Goal: Task Accomplishment & Management: Use online tool/utility

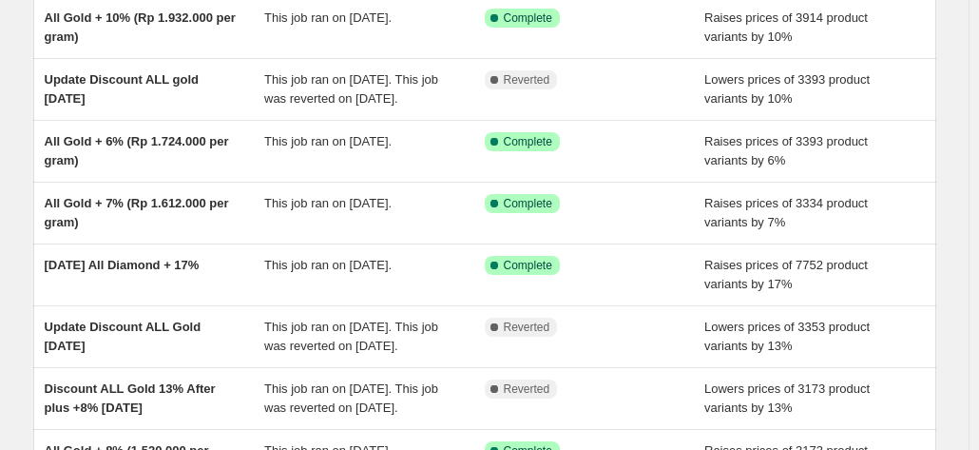
scroll to position [335, 0]
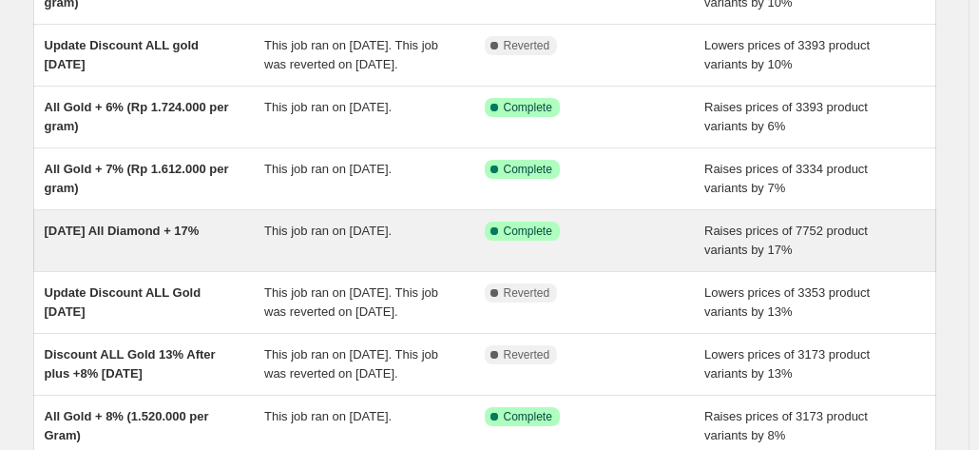
click at [163, 238] on span "[DATE] All Diamond + 17%" at bounding box center [122, 230] width 155 height 14
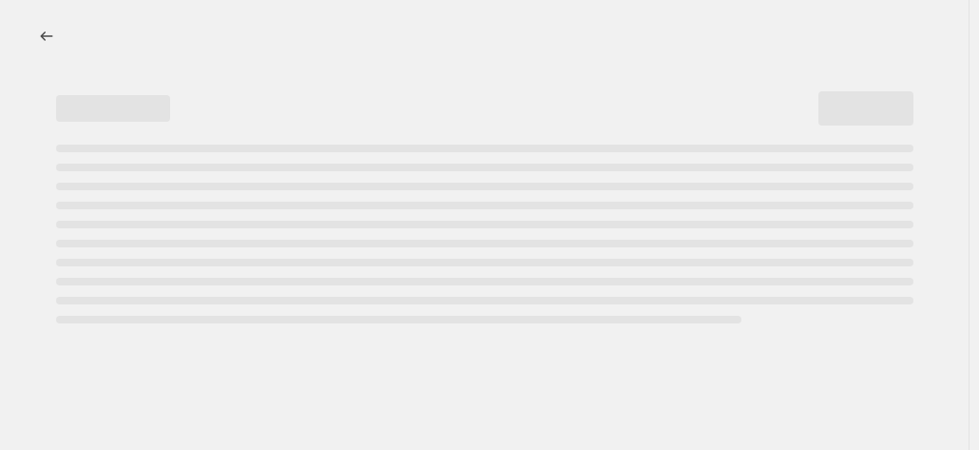
select select "percentage"
select select "collection"
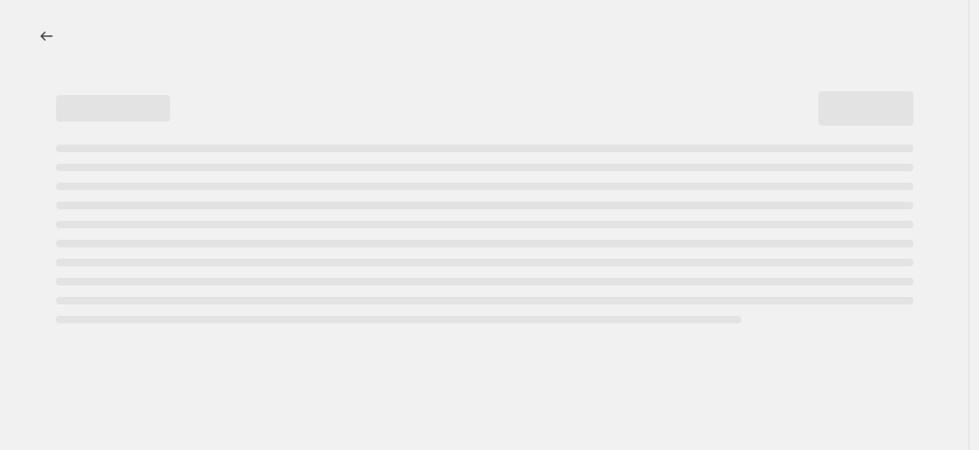
select select "collection"
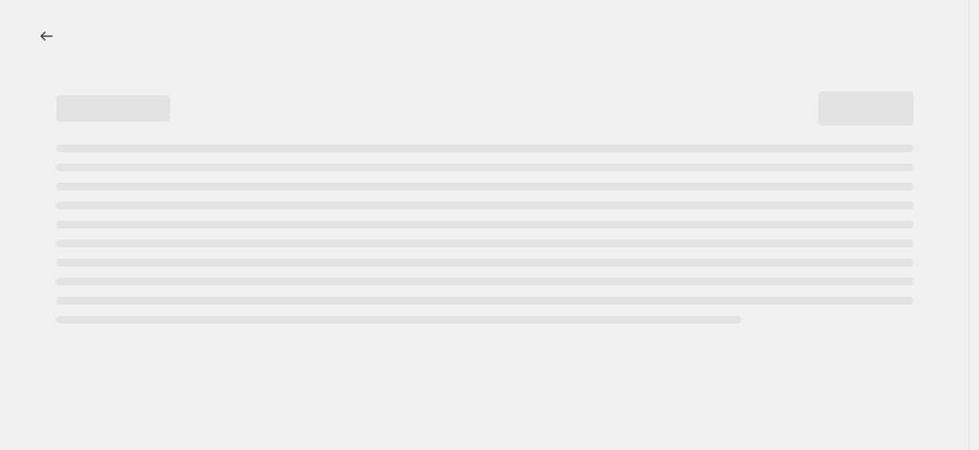
select select "collection"
select select "tag"
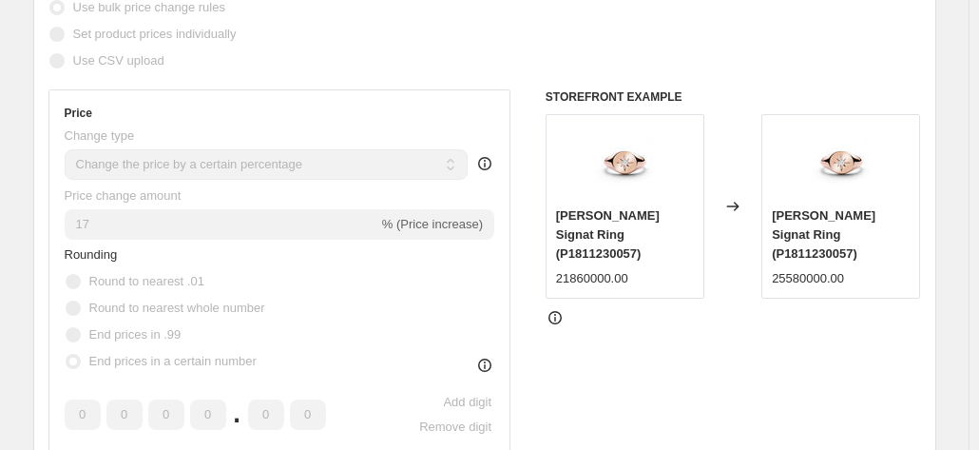
scroll to position [442, 0]
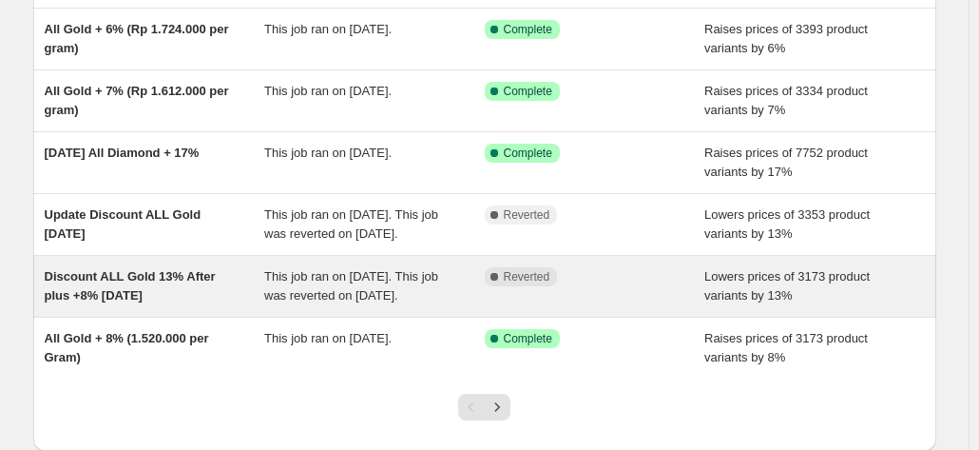
scroll to position [411, 0]
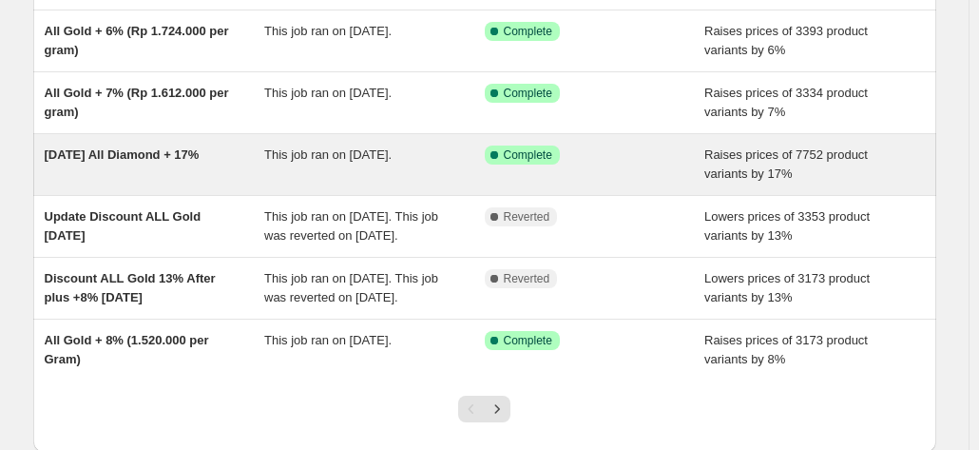
drag, startPoint x: 96, startPoint y: 169, endPoint x: 800, endPoint y: 178, distance: 704.3
click at [800, 178] on span "Raises prices of 7752 product variants by 17%" at bounding box center [785, 163] width 163 height 33
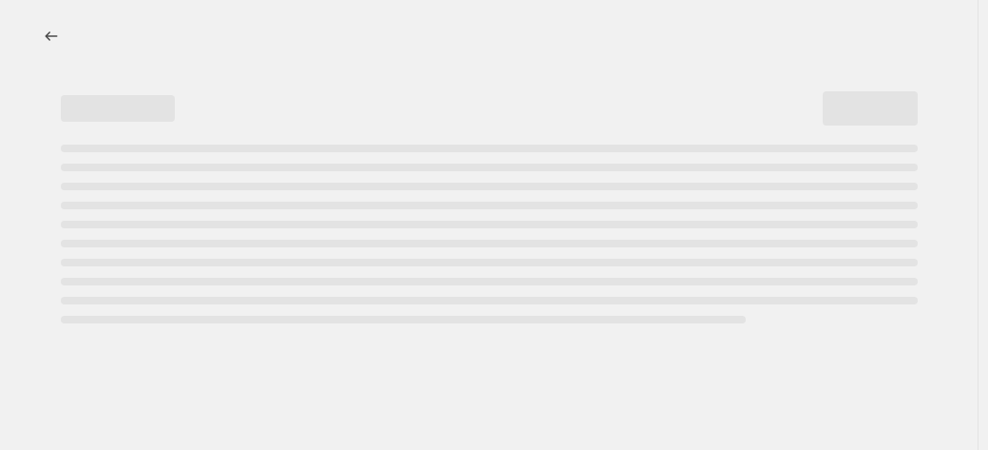
select select "percentage"
select select "collection"
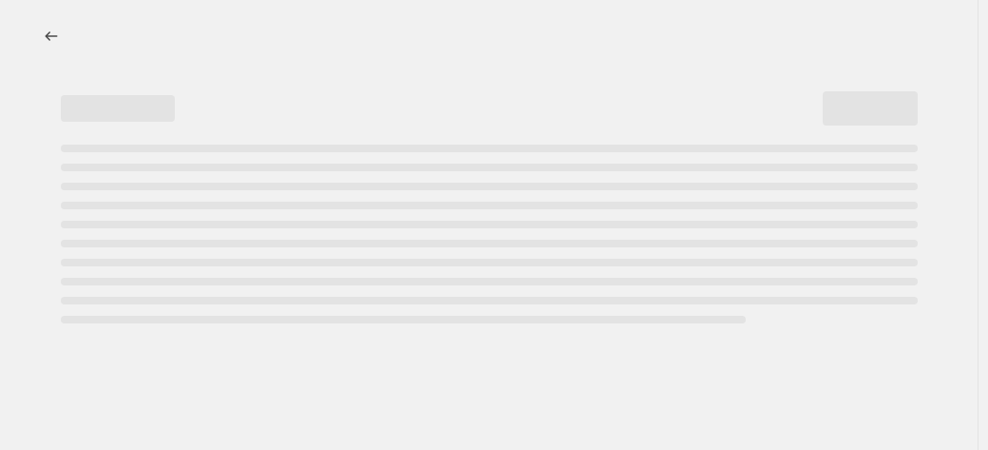
select select "collection"
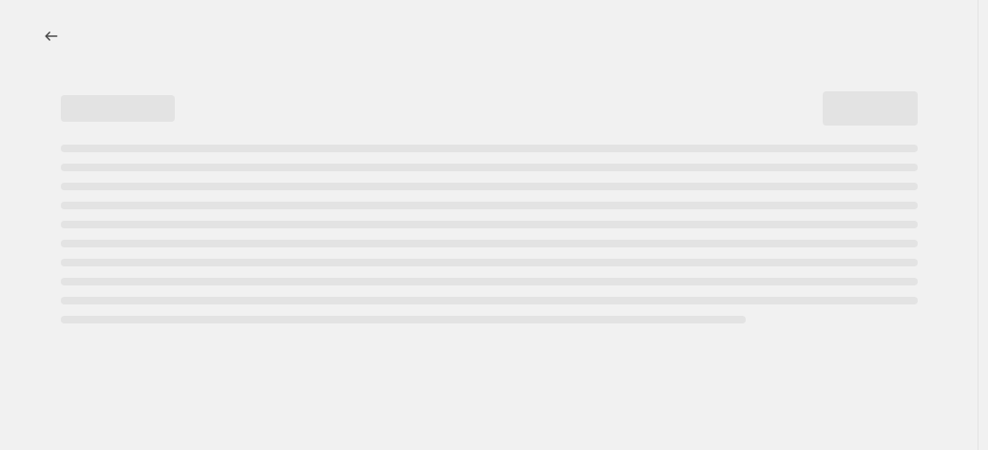
select select "collection"
select select "tag"
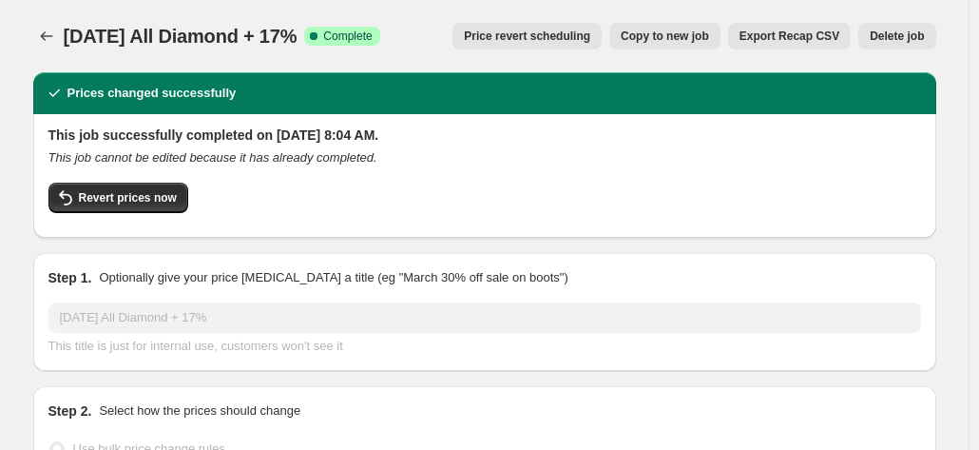
click at [691, 42] on span "Copy to new job" at bounding box center [665, 36] width 88 height 15
select select "percentage"
select select "collection"
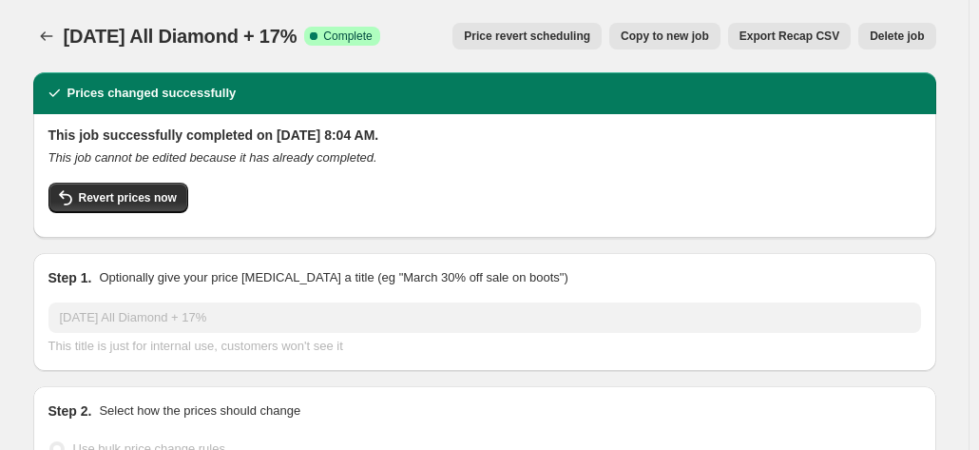
select select "collection"
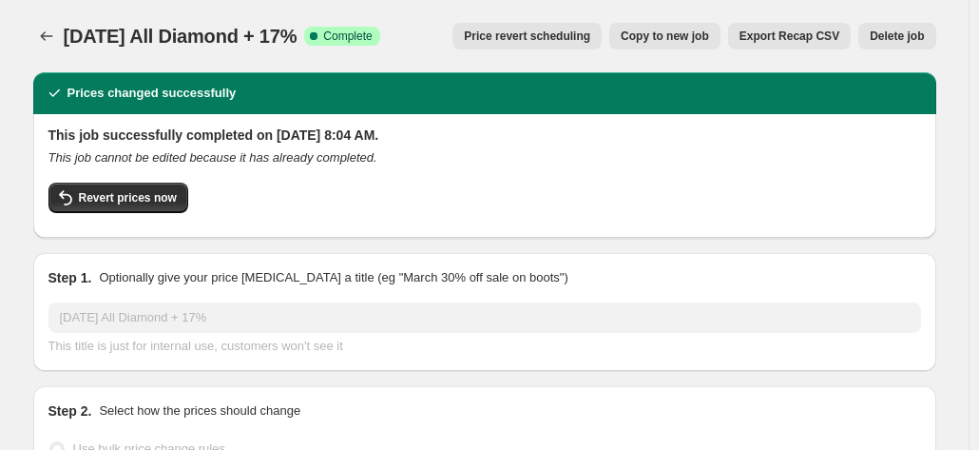
select select "collection"
select select "tag"
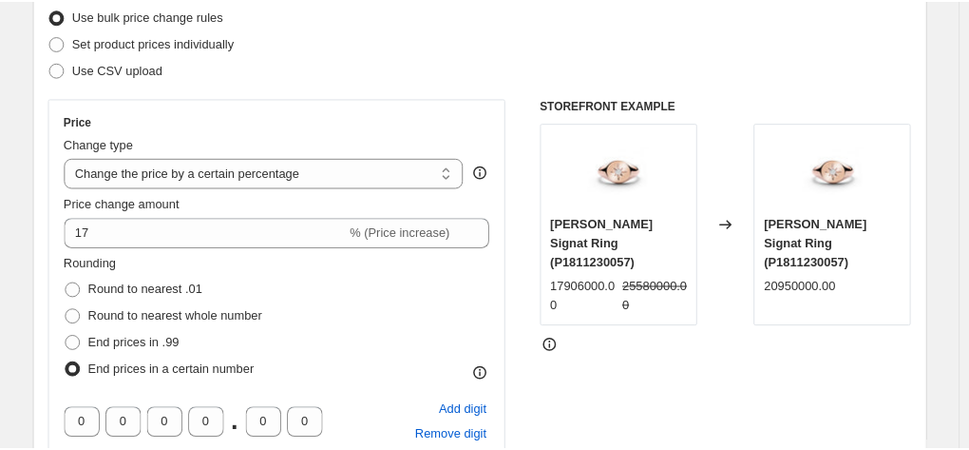
scroll to position [254, 0]
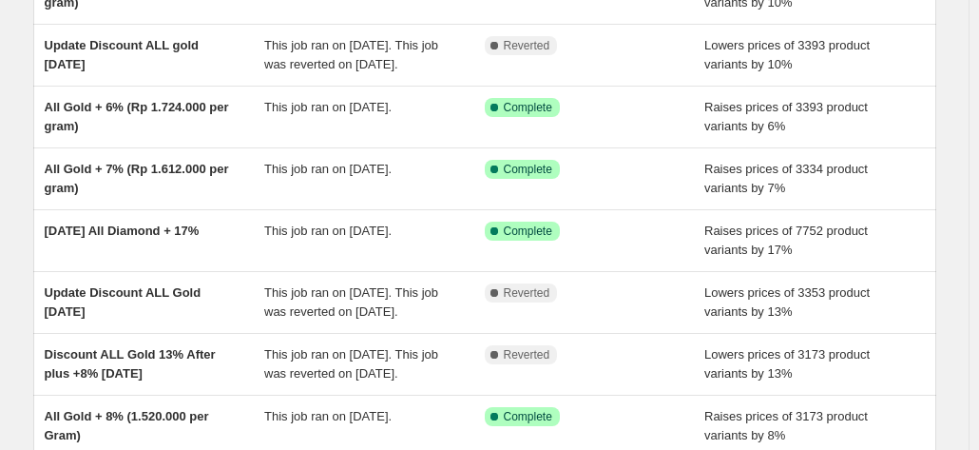
scroll to position [337, 0]
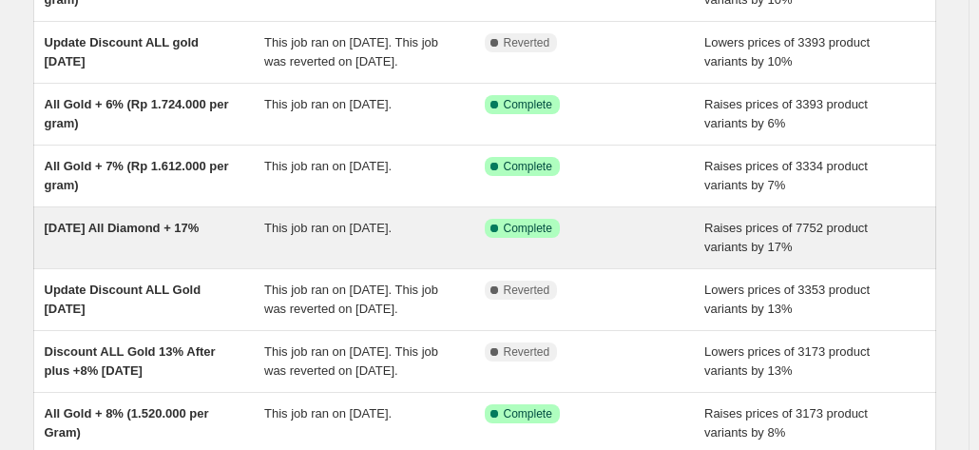
click at [355, 235] on span "This job ran on [DATE]." at bounding box center [327, 228] width 127 height 14
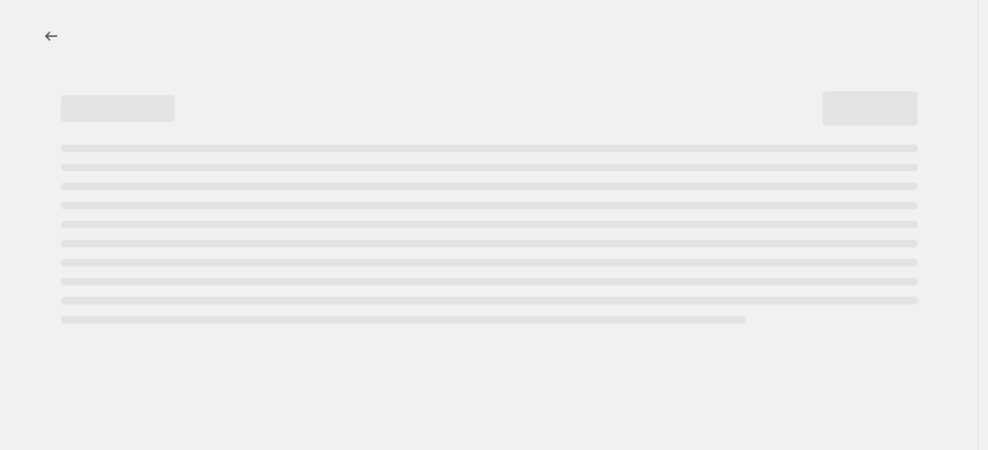
select select "percentage"
select select "collection"
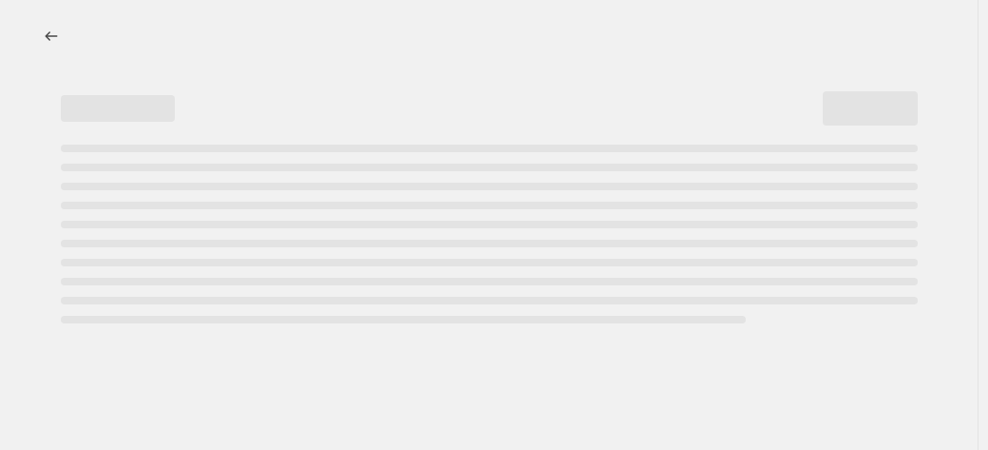
select select "collection"
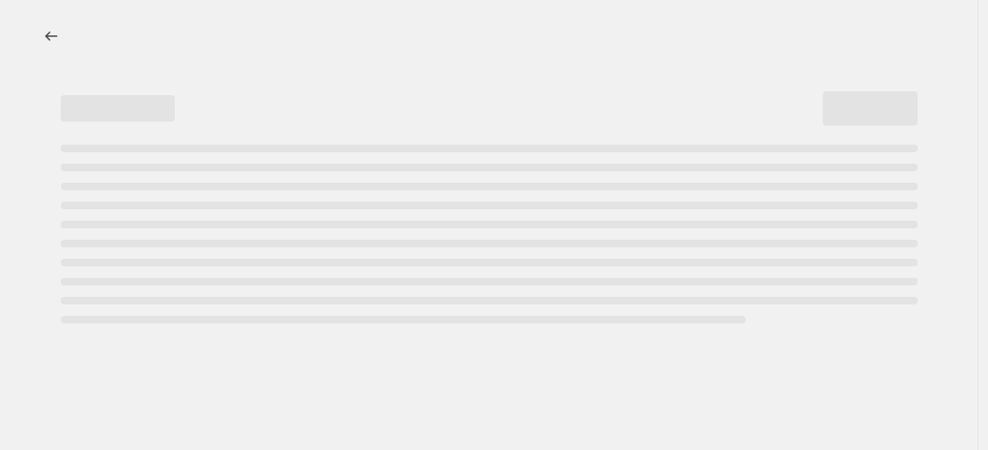
select select "collection"
select select "tag"
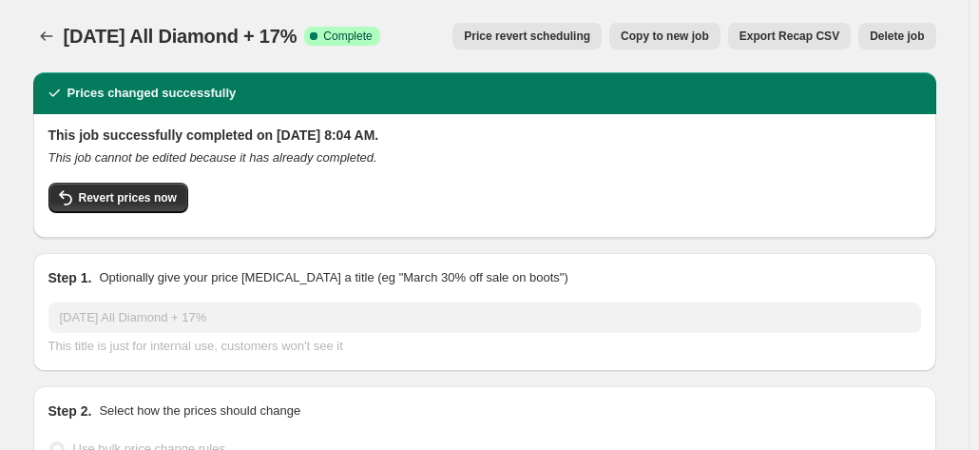
click at [695, 44] on button "Copy to new job" at bounding box center [664, 36] width 111 height 27
select select "percentage"
select select "collection"
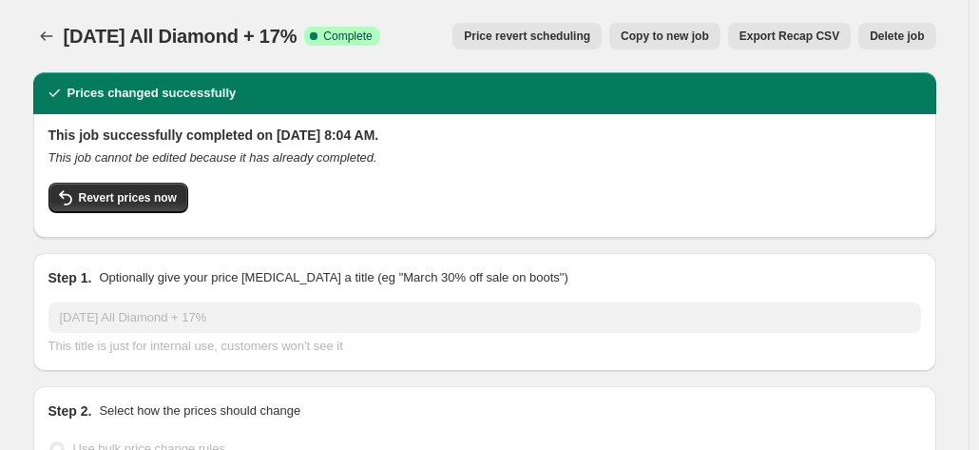
select select "collection"
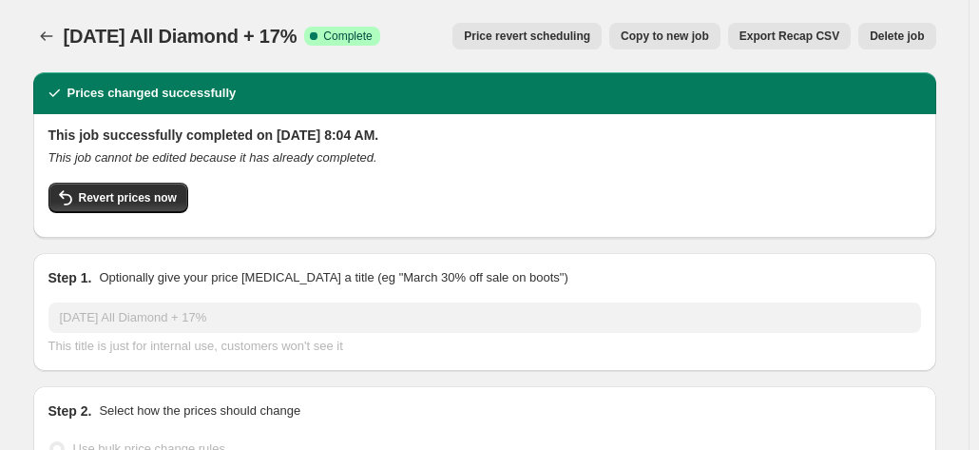
select select "collection"
select select "tag"
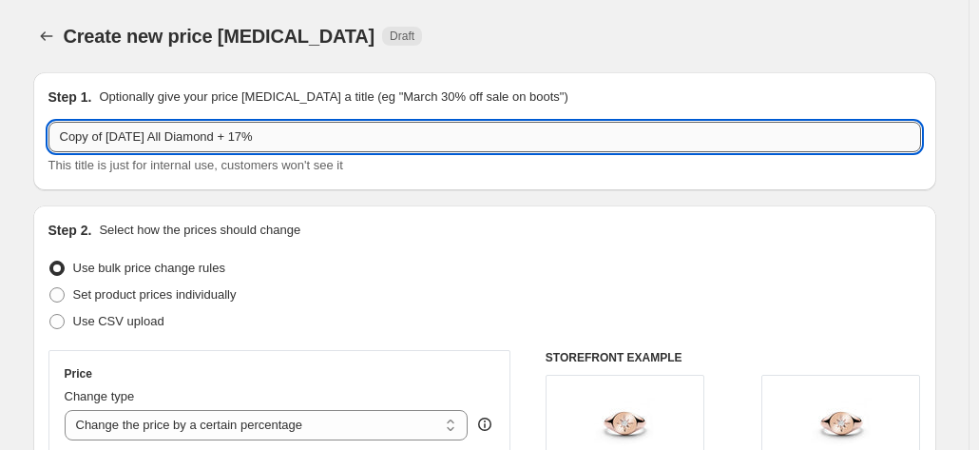
click at [129, 136] on input "Copy of 14 APRIL All Diamond + 17%" at bounding box center [484, 137] width 873 height 30
click at [129, 136] on input "APRIL All Diamond + 17%" at bounding box center [484, 137] width 873 height 30
click at [197, 138] on input "8 oktober diamond + 17%" at bounding box center [484, 137] width 873 height 30
type input "8 oktober diamond + 15%"
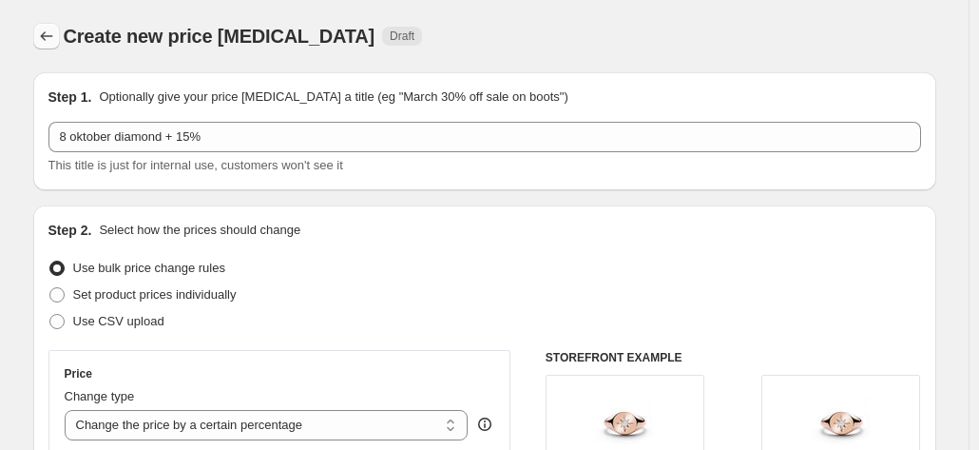
click at [56, 40] on icon "Price change jobs" at bounding box center [46, 36] width 19 height 19
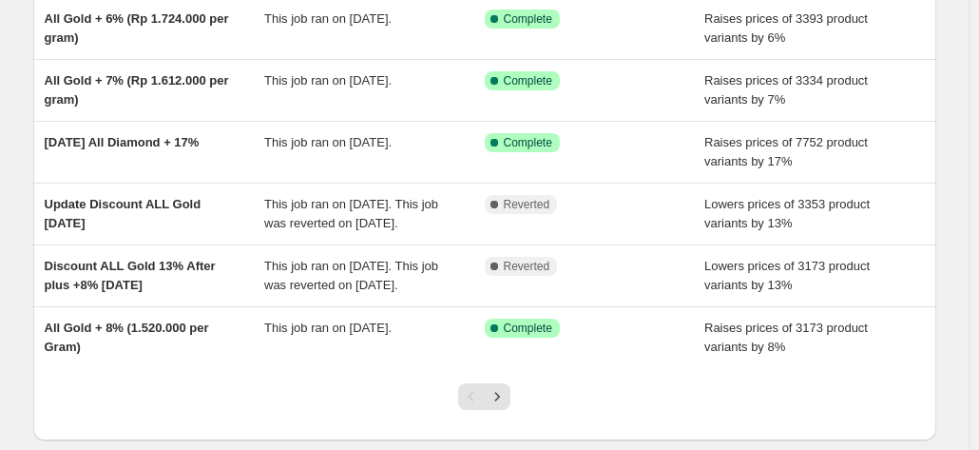
scroll to position [422, 0]
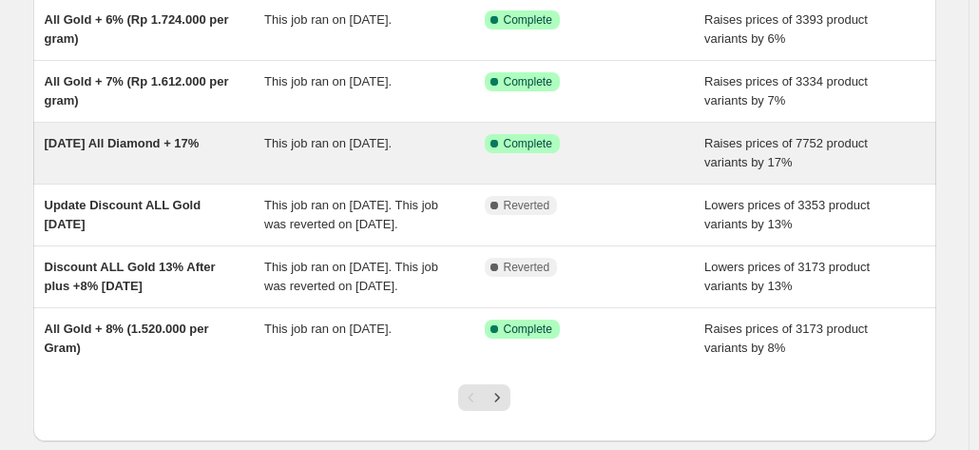
click at [347, 172] on div "This job ran on [DATE]." at bounding box center [374, 153] width 221 height 38
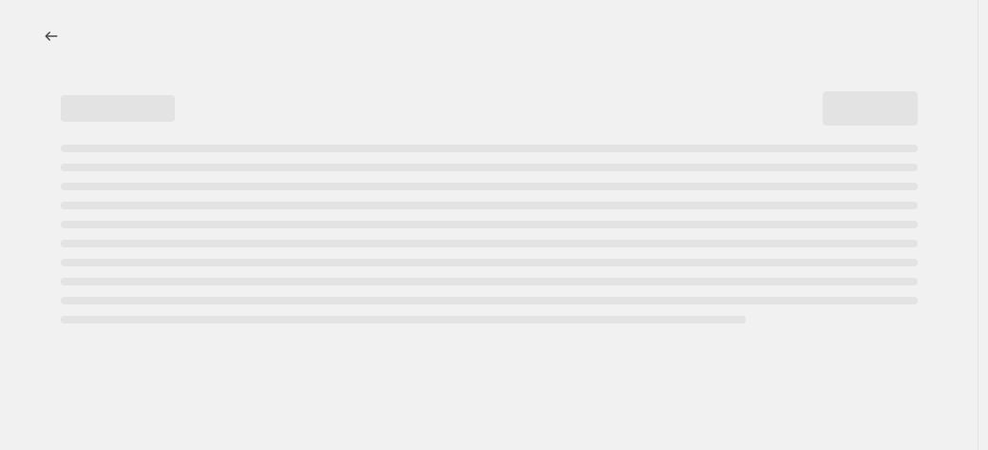
select select "percentage"
select select "collection"
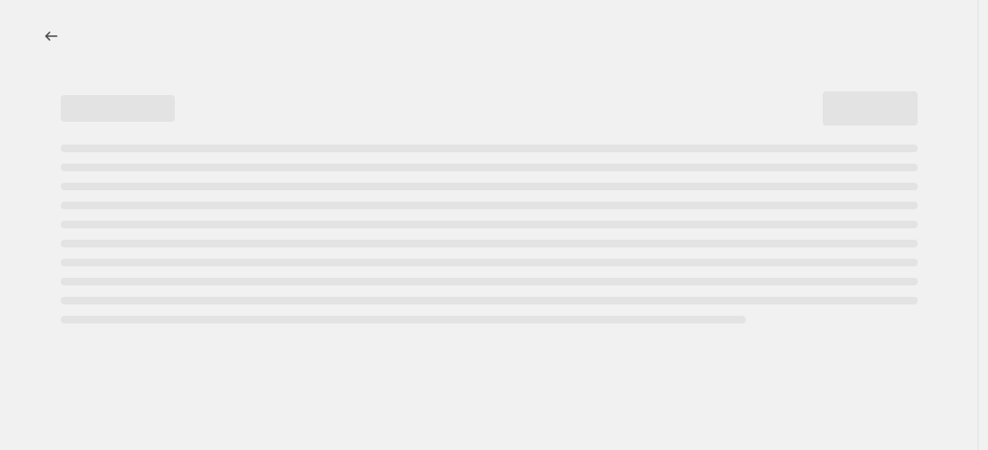
select select "collection"
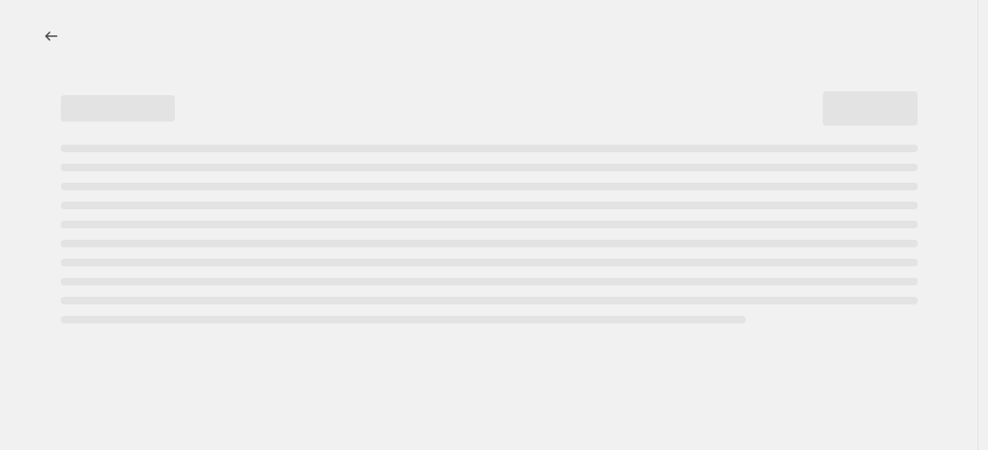
select select "collection"
select select "tag"
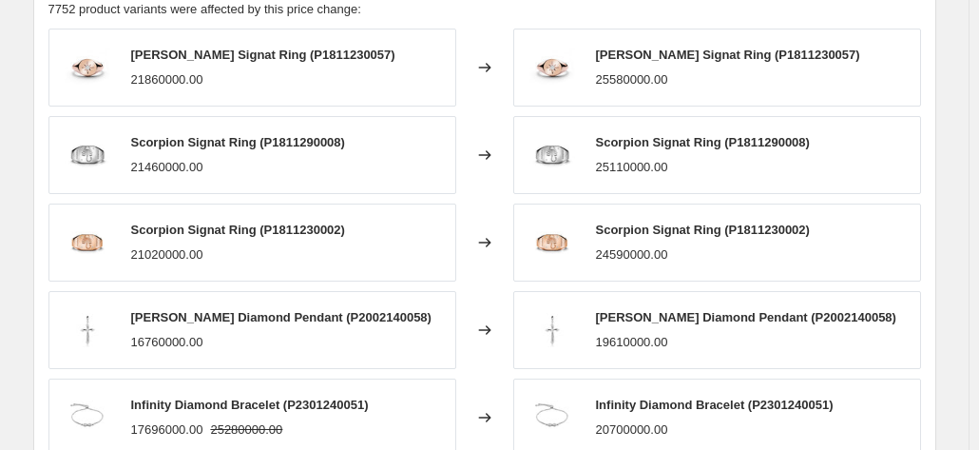
scroll to position [2369, 0]
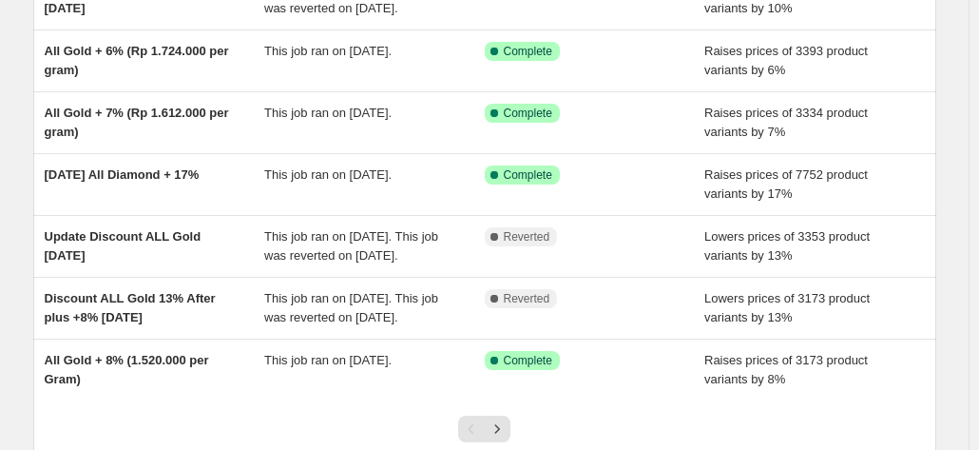
scroll to position [410, 0]
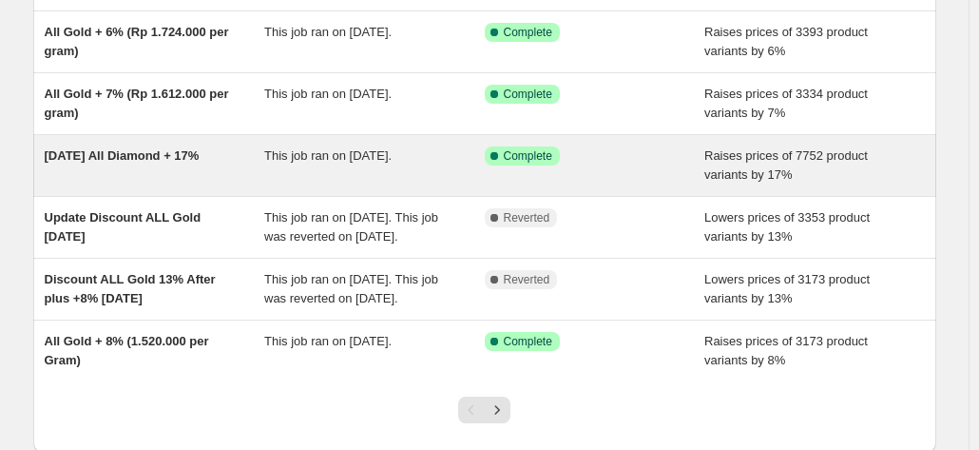
click at [337, 163] on span "This job ran on [DATE]." at bounding box center [327, 155] width 127 height 14
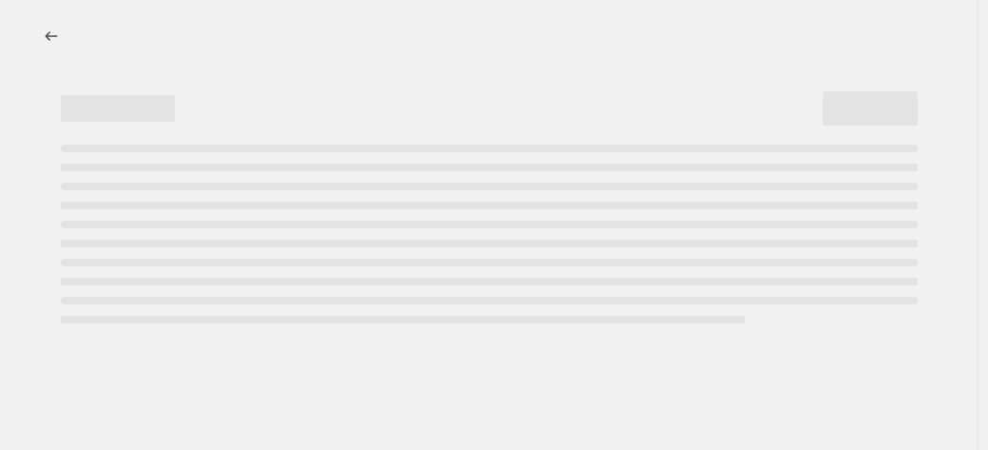
select select "percentage"
select select "collection"
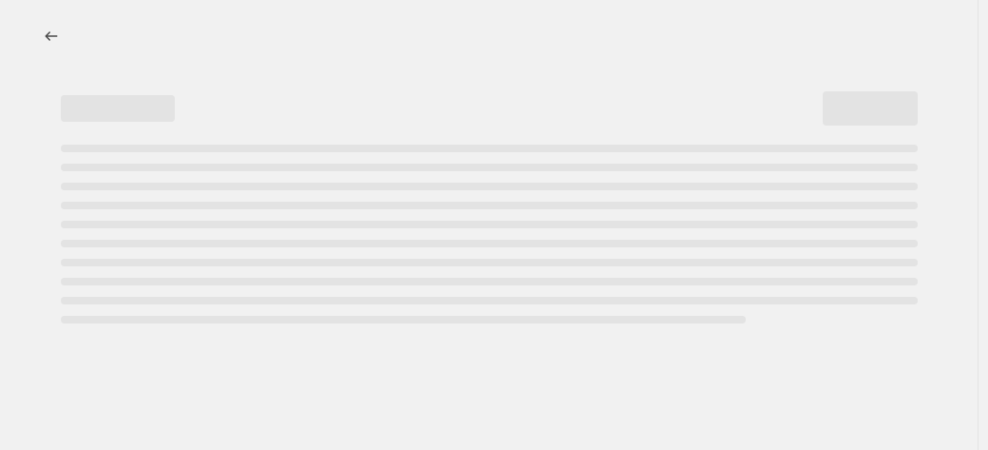
select select "collection"
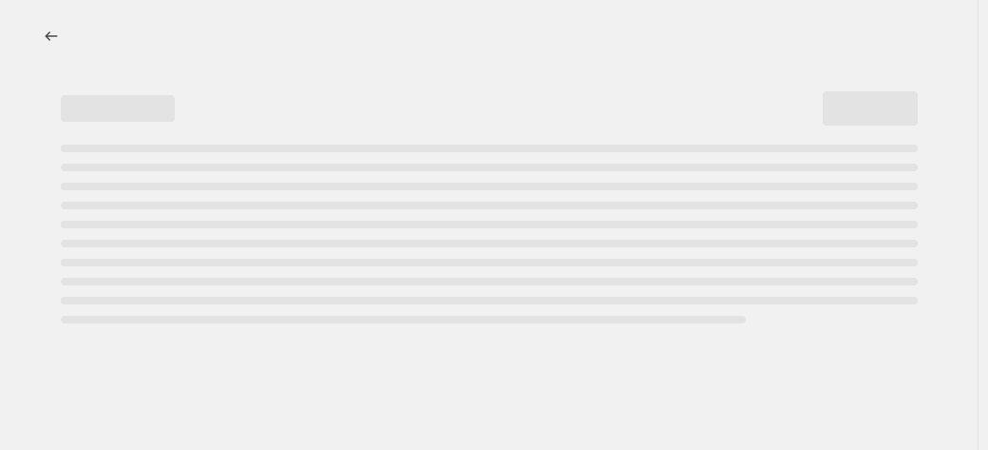
select select "collection"
select select "tag"
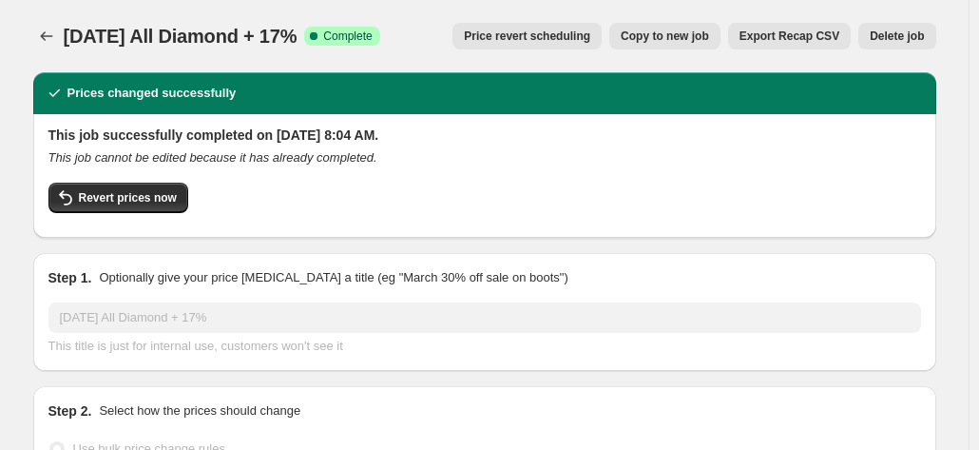
click at [662, 32] on span "Copy to new job" at bounding box center [665, 36] width 88 height 15
select select "percentage"
select select "collection"
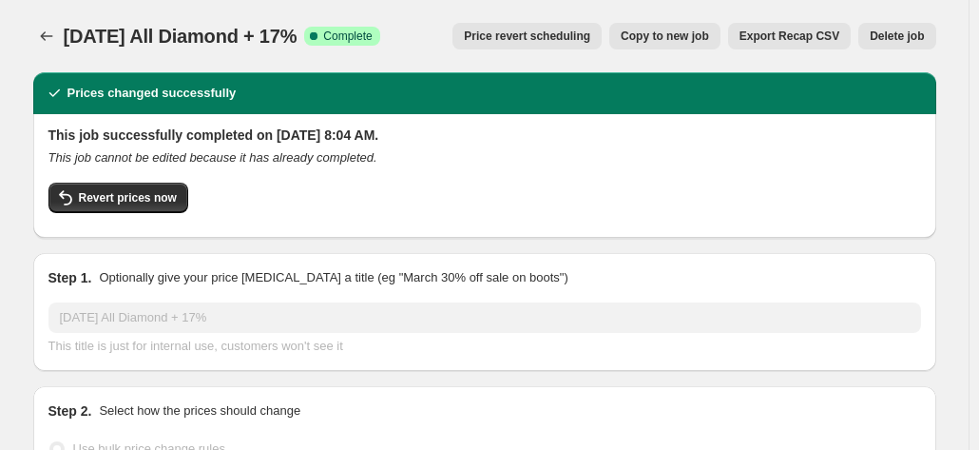
select select "collection"
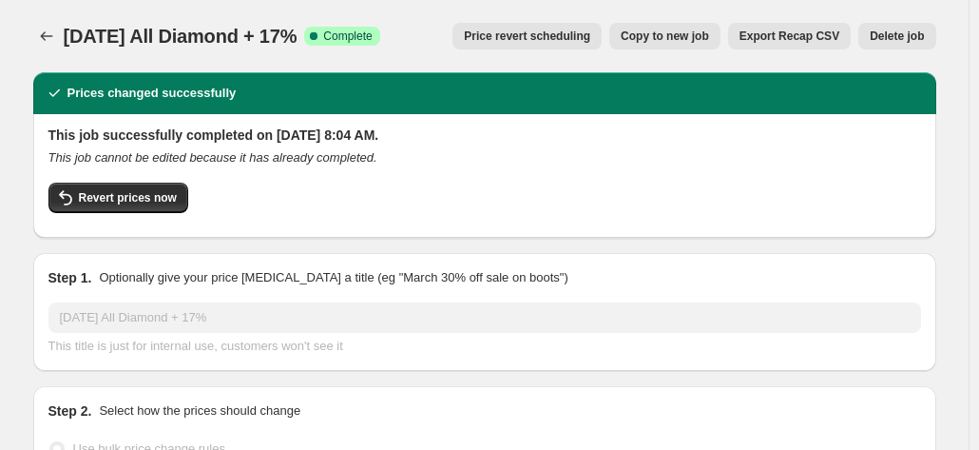
select select "collection"
select select "tag"
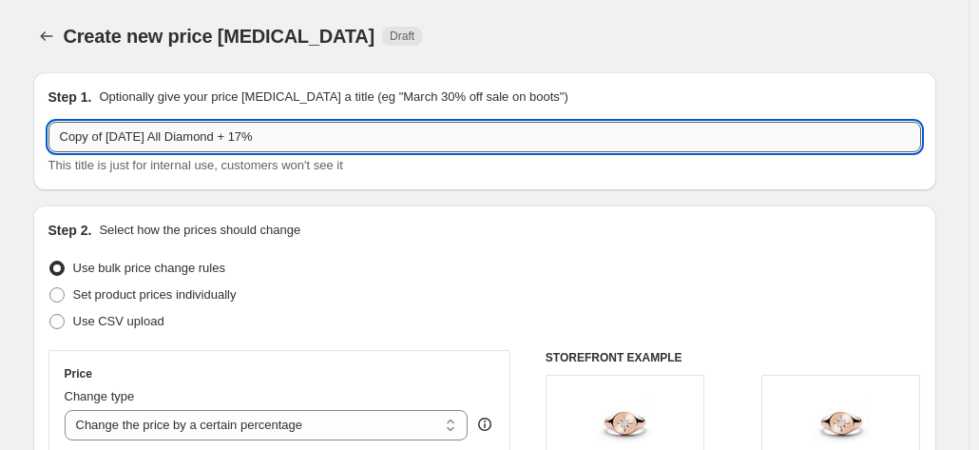
click at [154, 143] on input "Copy of 14 APRIL All Diamond + 17%" at bounding box center [484, 137] width 873 height 30
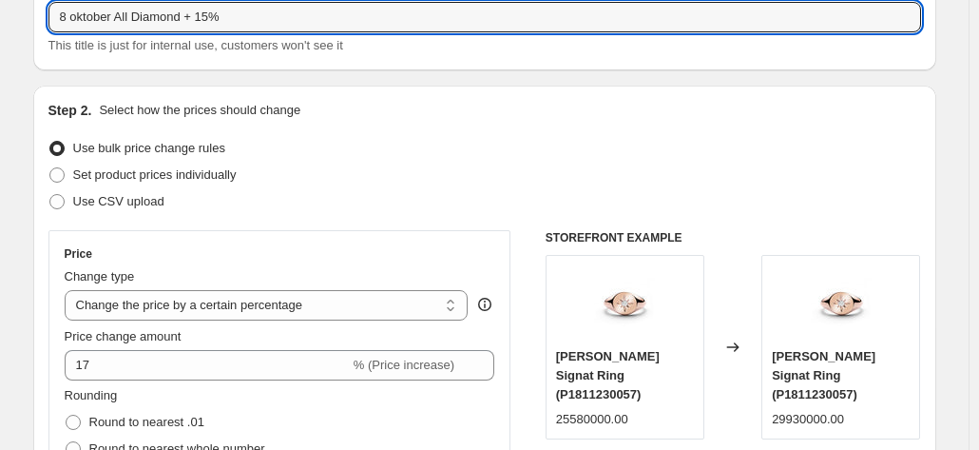
scroll to position [118, 0]
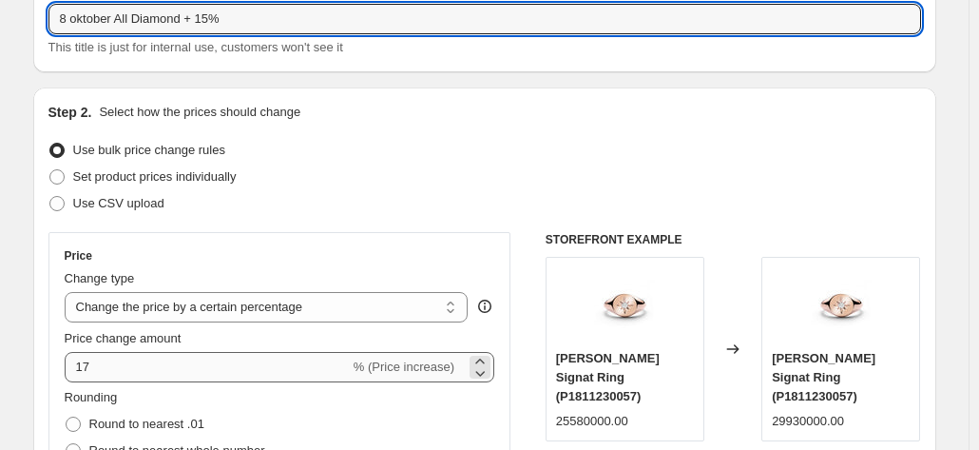
type input "8 oktober All Diamond + 15%"
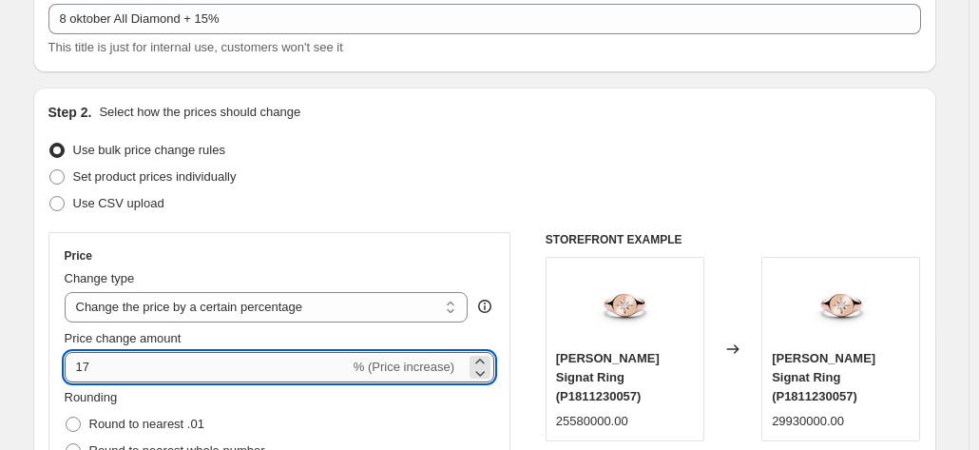
click at [136, 357] on input "17" at bounding box center [207, 367] width 285 height 30
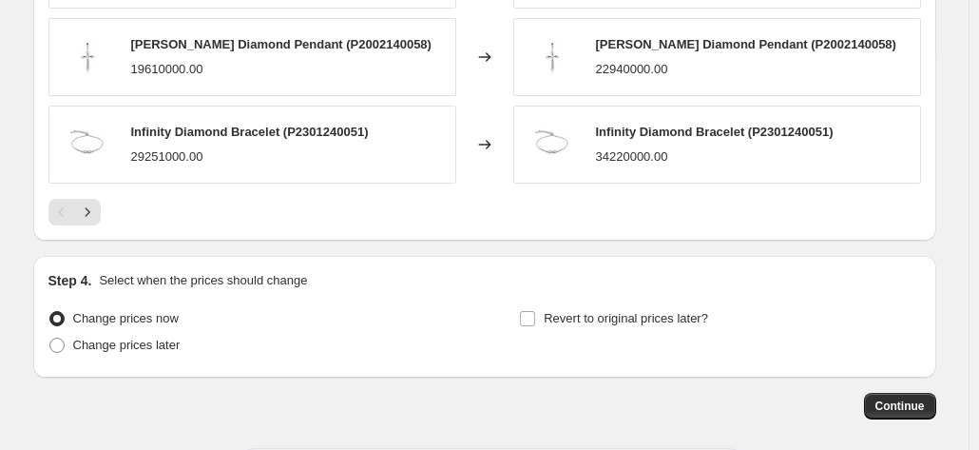
scroll to position [2230, 0]
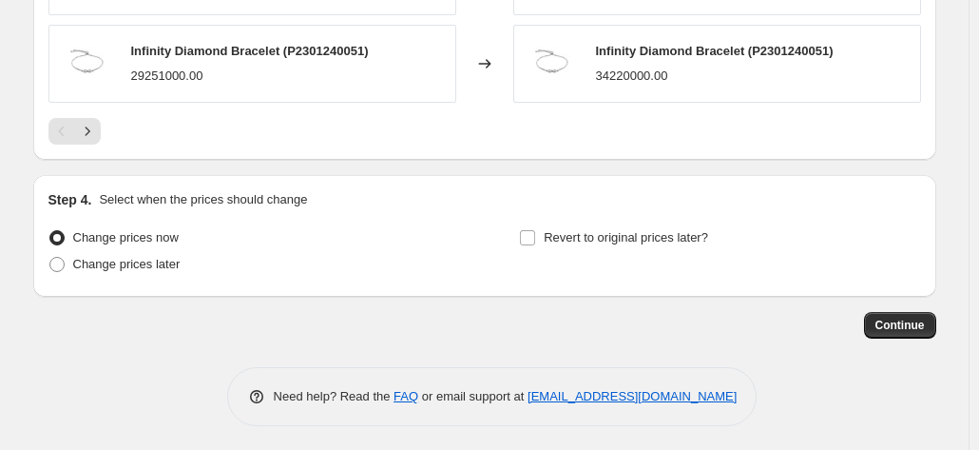
type input "15"
drag, startPoint x: 899, startPoint y: 307, endPoint x: 899, endPoint y: 319, distance: 12.4
click at [899, 319] on span "Continue" at bounding box center [899, 324] width 49 height 15
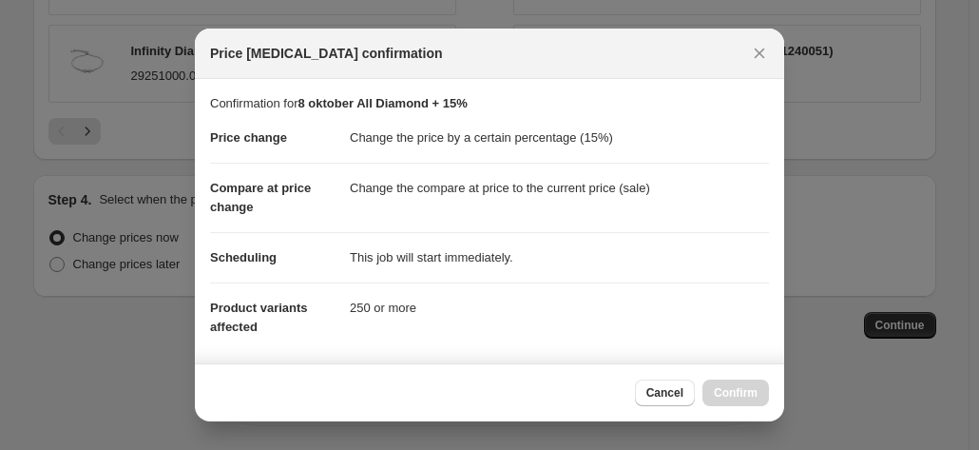
scroll to position [177, 0]
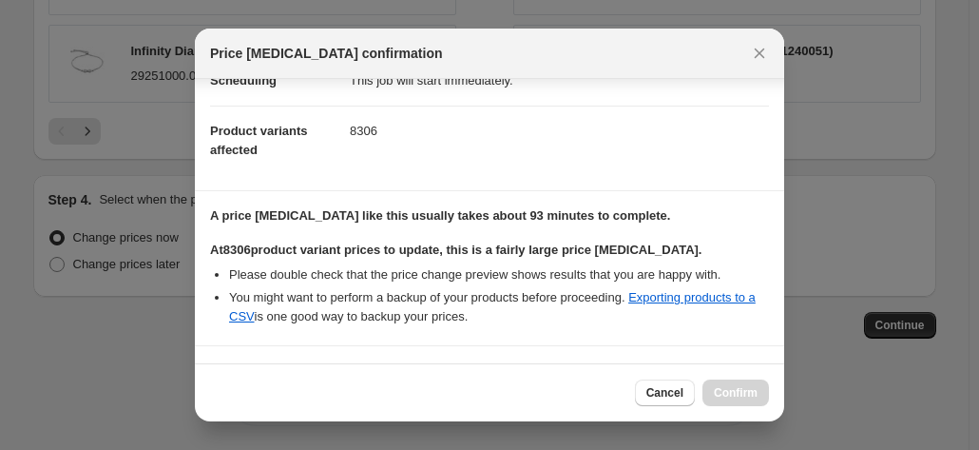
drag, startPoint x: 739, startPoint y: 387, endPoint x: 620, endPoint y: 248, distance: 183.3
click at [620, 248] on div "Price change job confirmation Confirmation for 8 oktober All Diamond + 15% Pric…" at bounding box center [489, 225] width 589 height 393
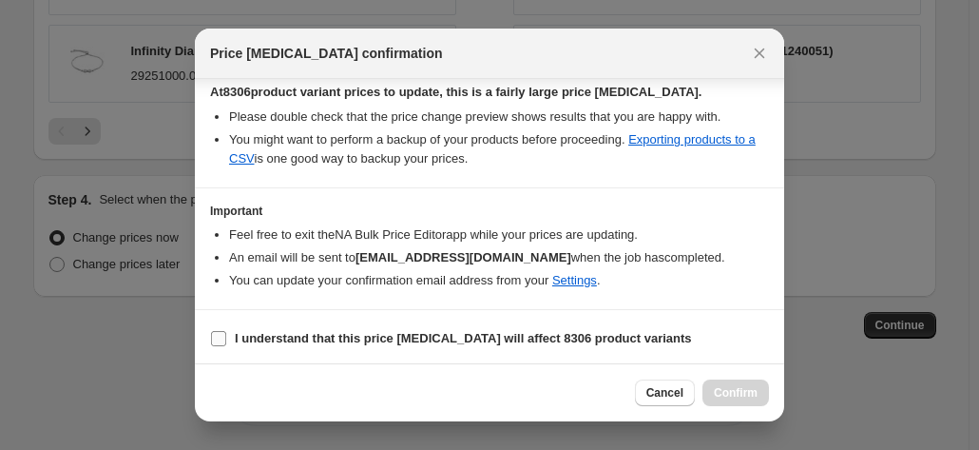
click at [221, 332] on input "I understand that this price change job will affect 8306 product variants" at bounding box center [218, 338] width 15 height 15
checkbox input "true"
click at [758, 398] on button "Confirm" at bounding box center [735, 392] width 67 height 27
